Goal: Transaction & Acquisition: Book appointment/travel/reservation

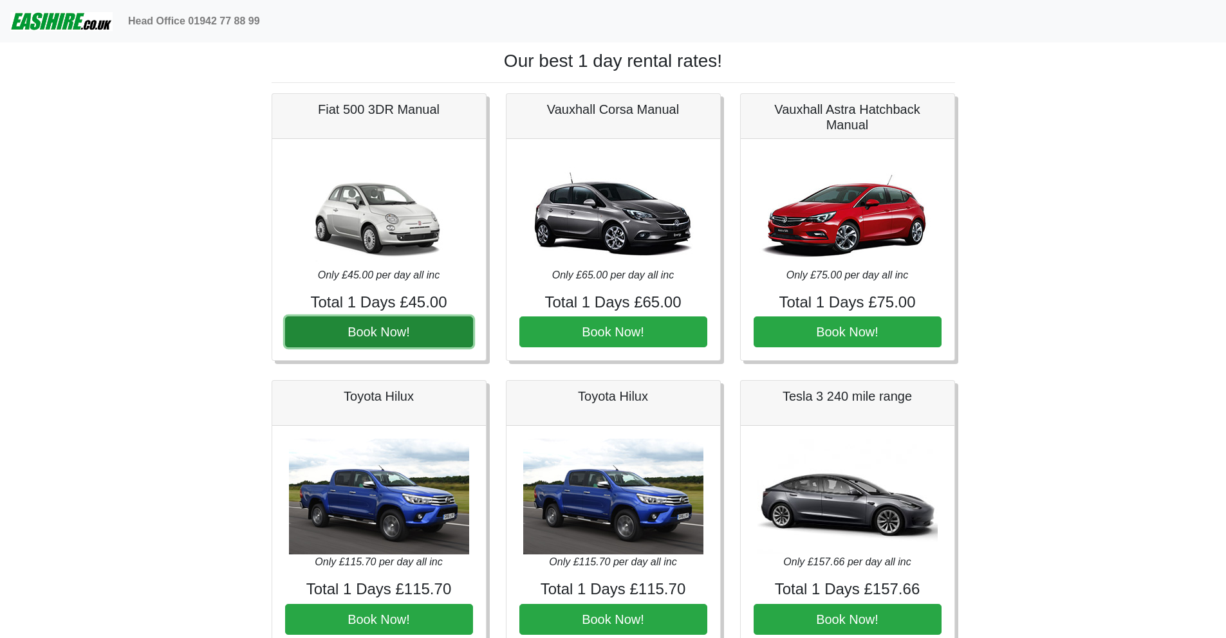
click at [378, 328] on button "Book Now!" at bounding box center [379, 332] width 188 height 31
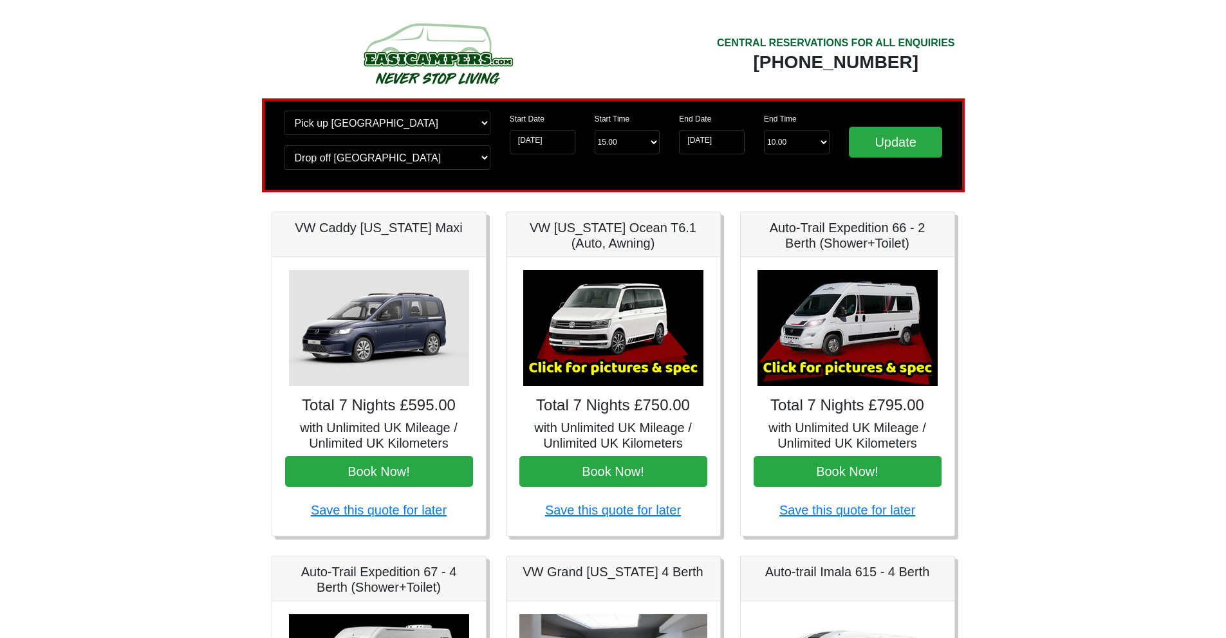
click at [186, 66] on body "CENTRAL RESERVATIONS FOR ALL ENQUIRIES [PHONE_NUMBER] Easicampers Booking : Sea…" at bounding box center [613, 642] width 1226 height 1284
click at [245, 89] on body "CENTRAL RESERVATIONS FOR ALL ENQUIRIES [PHONE_NUMBER] Easicampers Booking : Sea…" at bounding box center [613, 642] width 1226 height 1284
click at [230, 57] on body "CENTRAL RESERVATIONS FOR ALL ENQUIRIES [PHONE_NUMBER] Easicampers Booking : Sea…" at bounding box center [613, 642] width 1226 height 1284
